Goal: Information Seeking & Learning: Learn about a topic

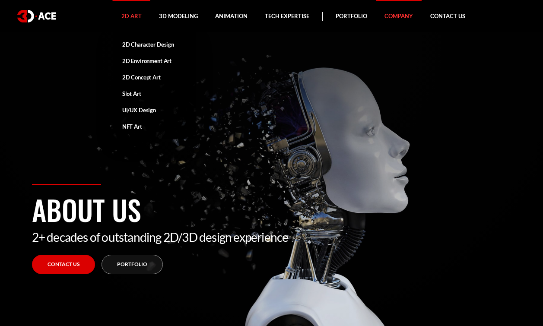
click at [133, 16] on link "2D Art" at bounding box center [132, 16] width 38 height 32
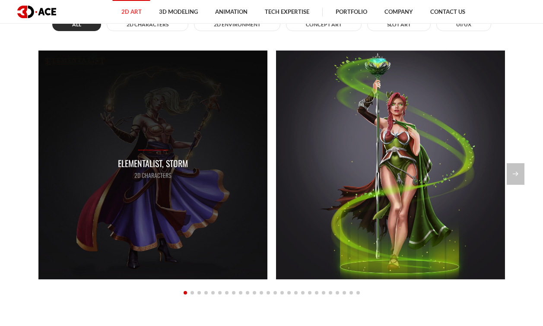
scroll to position [698, 0]
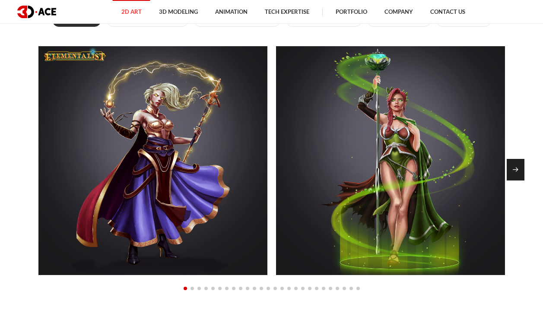
click at [516, 171] on div "Next slide" at bounding box center [516, 170] width 18 height 22
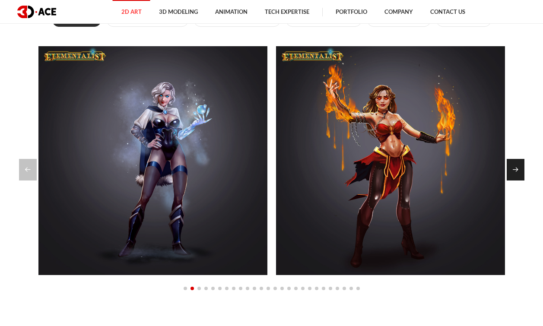
click at [516, 172] on div "Next slide" at bounding box center [516, 170] width 18 height 22
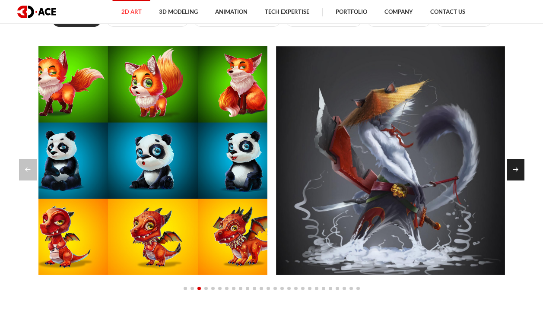
click at [516, 172] on div "Next slide" at bounding box center [516, 170] width 18 height 22
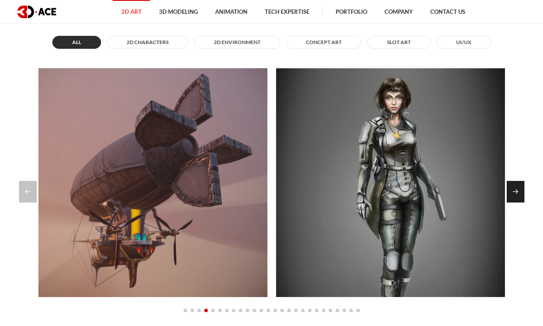
scroll to position [675, 0]
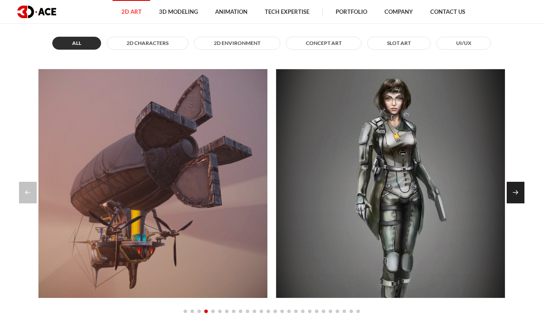
click at [518, 186] on div "Next slide" at bounding box center [516, 193] width 18 height 22
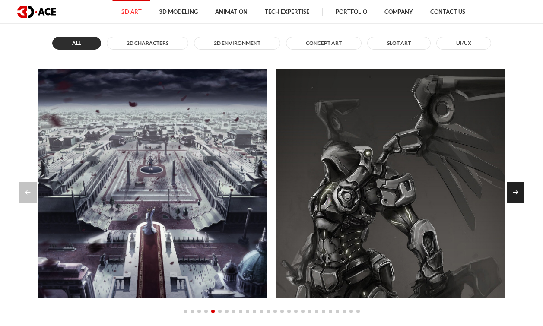
click at [518, 186] on div "Next slide" at bounding box center [516, 193] width 18 height 22
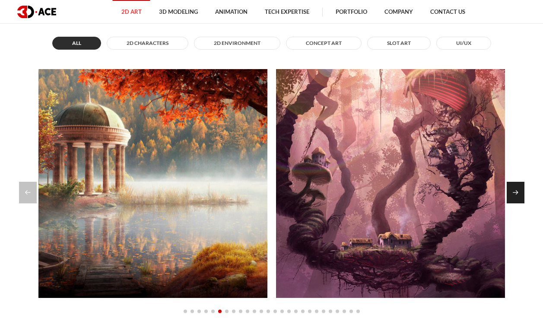
click at [518, 186] on div "Next slide" at bounding box center [516, 193] width 18 height 22
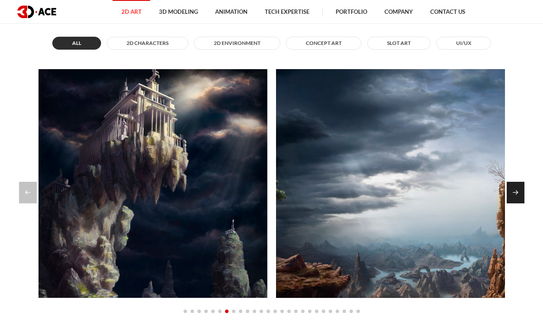
click at [518, 187] on div "Next slide" at bounding box center [516, 193] width 18 height 22
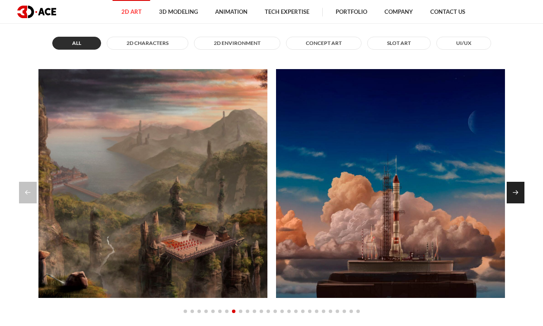
click at [518, 187] on div "Next slide" at bounding box center [516, 193] width 18 height 22
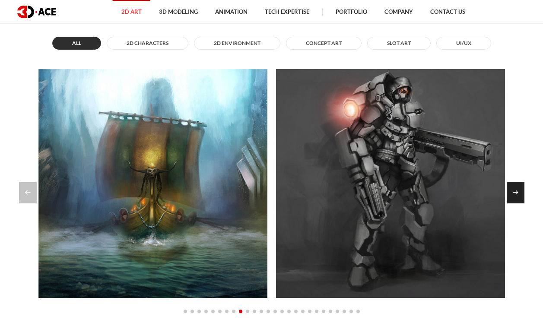
click at [518, 187] on div "Next slide" at bounding box center [516, 193] width 18 height 22
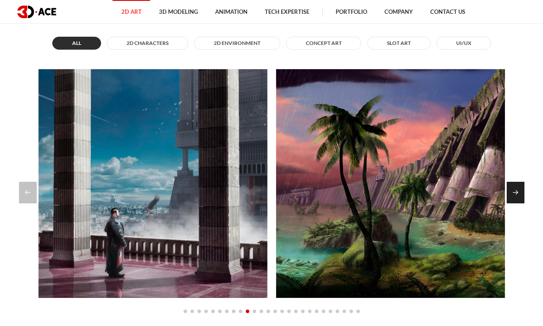
click at [518, 187] on div "Next slide" at bounding box center [516, 193] width 18 height 22
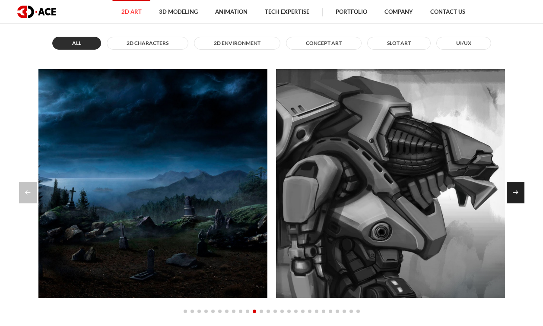
click at [518, 187] on div "Next slide" at bounding box center [516, 193] width 18 height 22
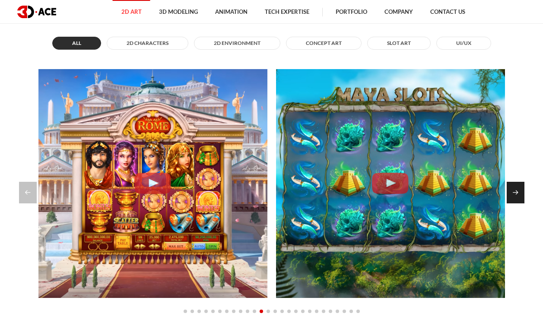
click at [518, 187] on div "Next slide" at bounding box center [516, 193] width 18 height 22
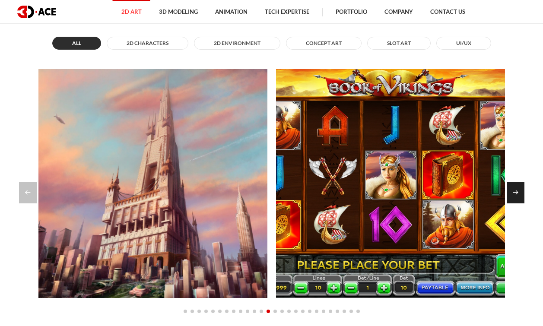
click at [519, 187] on div "Next slide" at bounding box center [516, 193] width 18 height 22
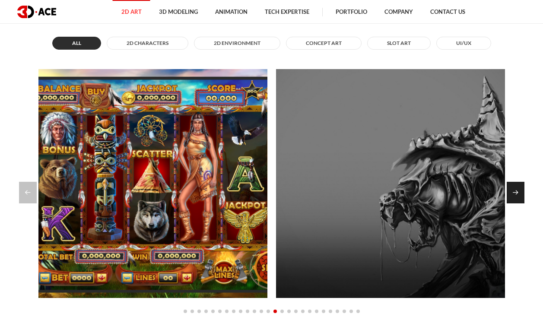
click at [519, 187] on div "Next slide" at bounding box center [516, 193] width 18 height 22
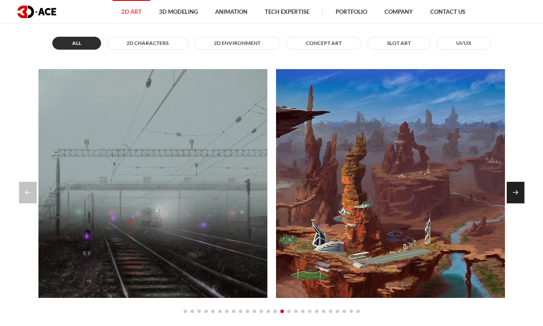
click at [519, 187] on div "Next slide" at bounding box center [516, 193] width 18 height 22
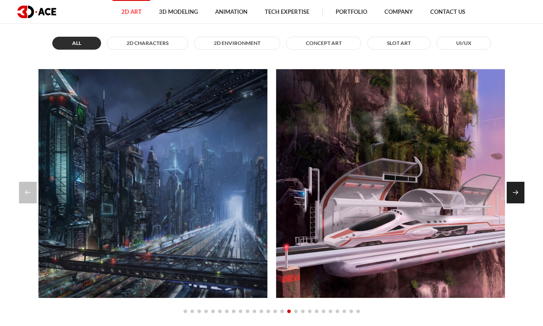
click at [519, 187] on div "Next slide" at bounding box center [516, 193] width 18 height 22
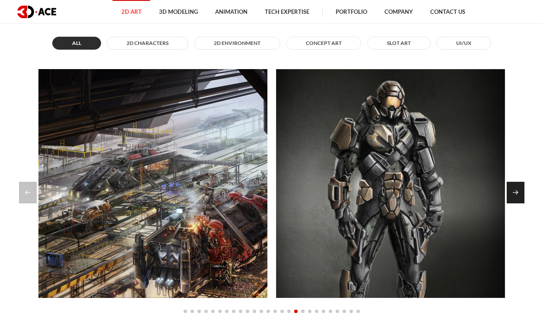
click at [519, 187] on div "Next slide" at bounding box center [516, 193] width 18 height 22
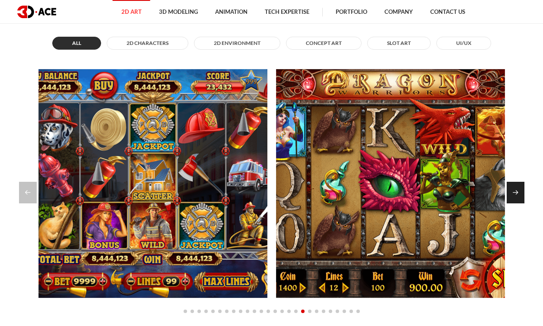
click at [519, 187] on div "Next slide" at bounding box center [516, 193] width 18 height 22
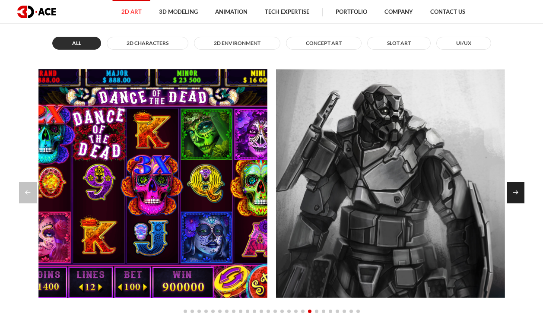
click at [519, 187] on div "Next slide" at bounding box center [516, 193] width 18 height 22
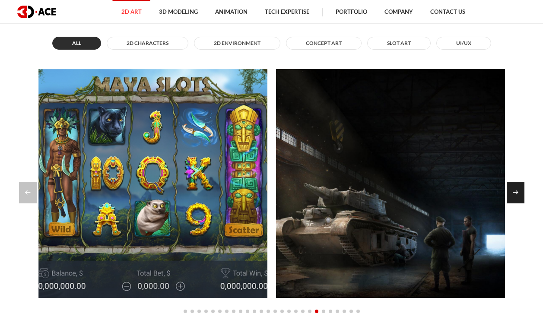
click at [519, 187] on div "Next slide" at bounding box center [516, 193] width 18 height 22
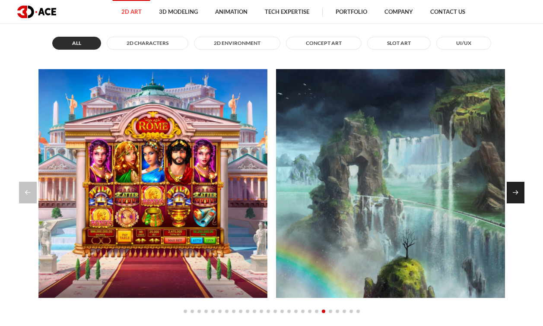
click at [519, 187] on div "Next slide" at bounding box center [516, 193] width 18 height 22
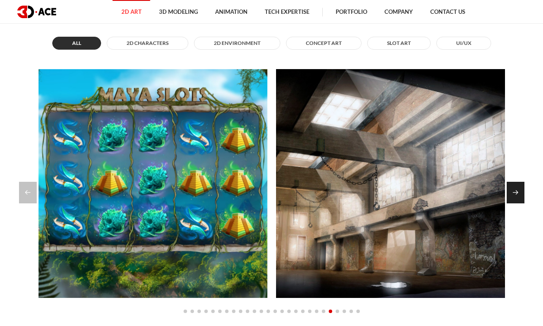
click at [519, 187] on div "Next slide" at bounding box center [516, 193] width 18 height 22
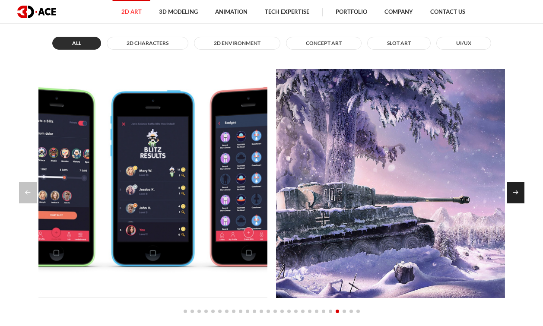
click at [519, 187] on div "Next slide" at bounding box center [516, 193] width 18 height 22
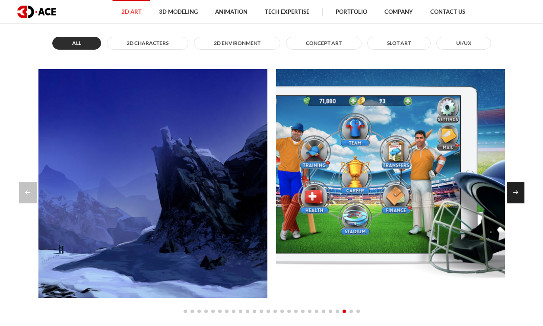
click at [519, 187] on div "Next slide" at bounding box center [516, 193] width 18 height 22
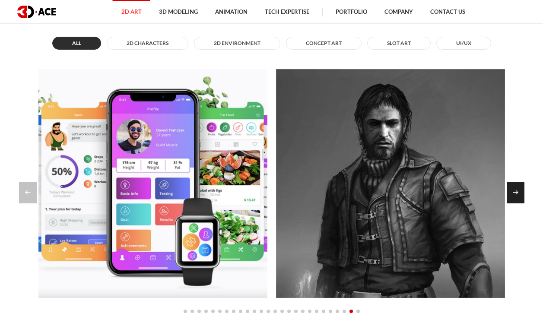
click at [519, 187] on div "Next slide" at bounding box center [516, 193] width 18 height 22
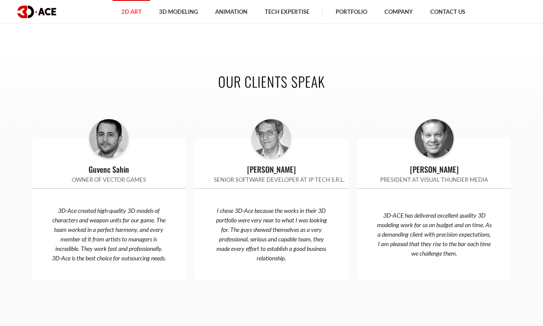
scroll to position [1883, 0]
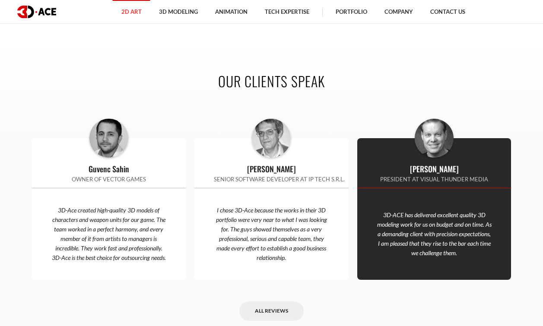
click at [406, 247] on p "3D-ACE has delivered excellent quality 3D modeling work for us on budget and on…" at bounding box center [434, 233] width 154 height 47
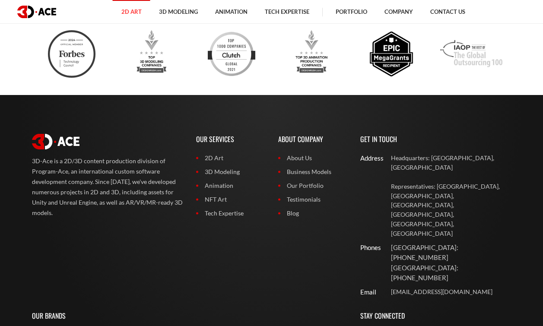
scroll to position [2780, 0]
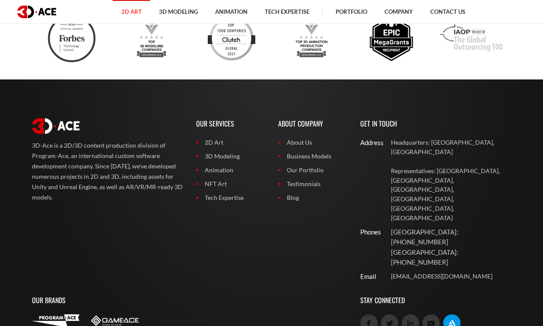
click at [453, 320] on icon at bounding box center [451, 323] width 7 height 7
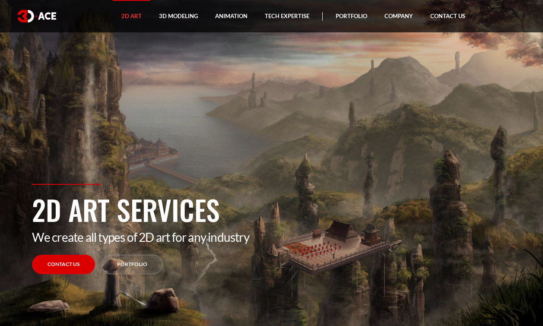
scroll to position [0, 0]
